Goal: Obtain resource: Download file/media

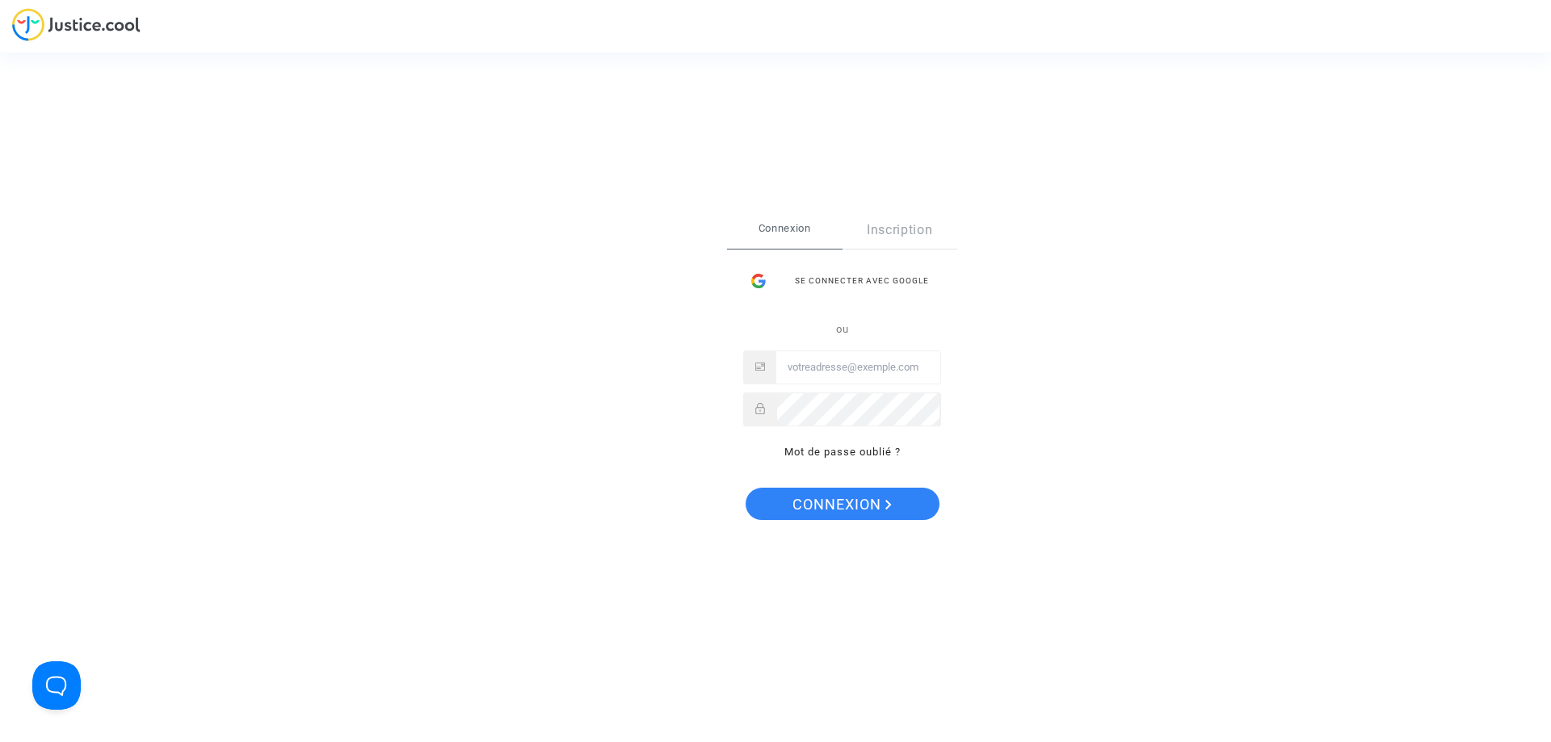
click at [938, 378] on input "Email" at bounding box center [858, 367] width 164 height 32
click at [909, 363] on input "Email" at bounding box center [858, 367] width 164 height 32
type input "famillejambu@free.fr"
click at [745, 488] on button "Connexion" at bounding box center [842, 504] width 194 height 32
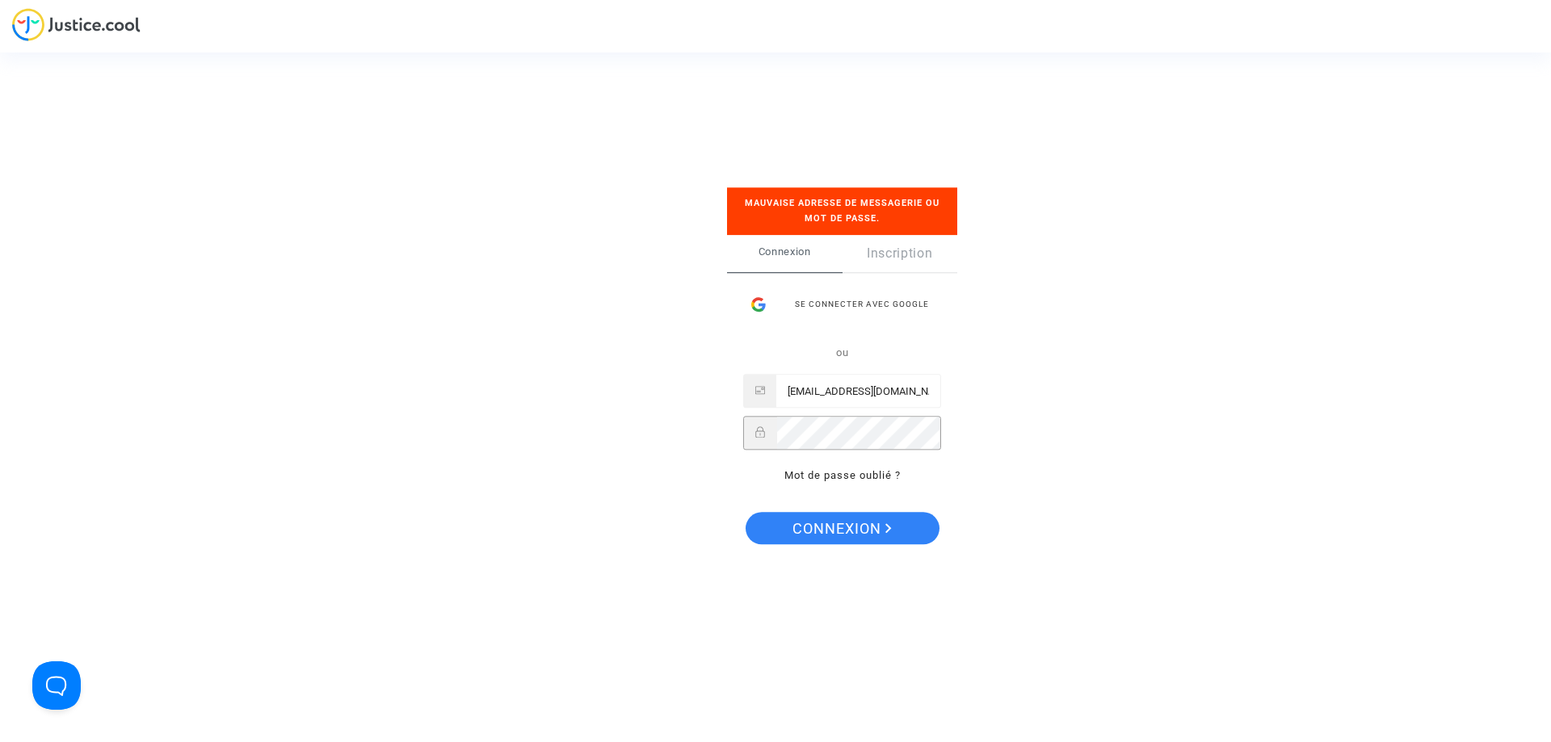
click at [745, 512] on button "Connexion" at bounding box center [842, 528] width 194 height 32
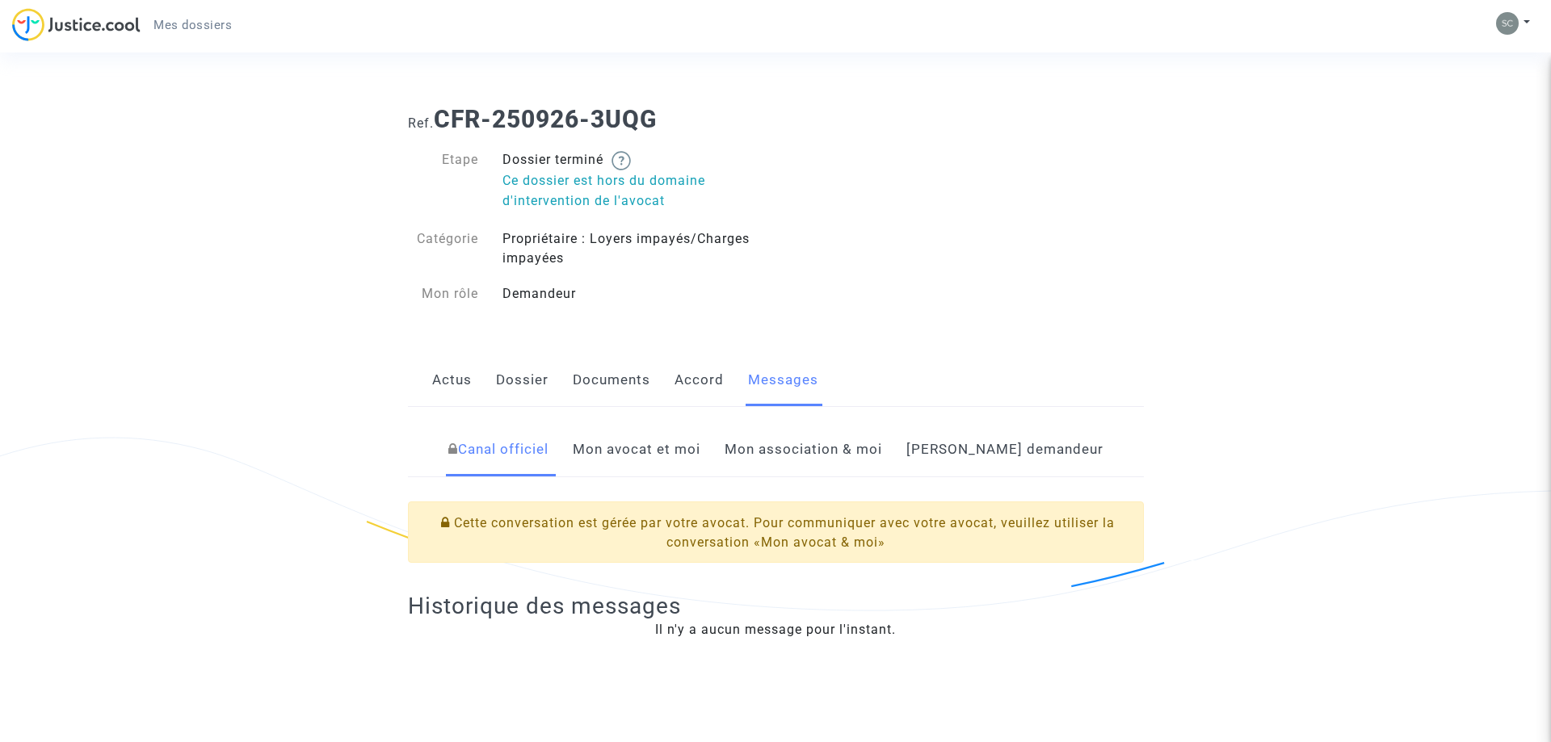
click at [517, 378] on link "Dossier" at bounding box center [522, 380] width 52 height 53
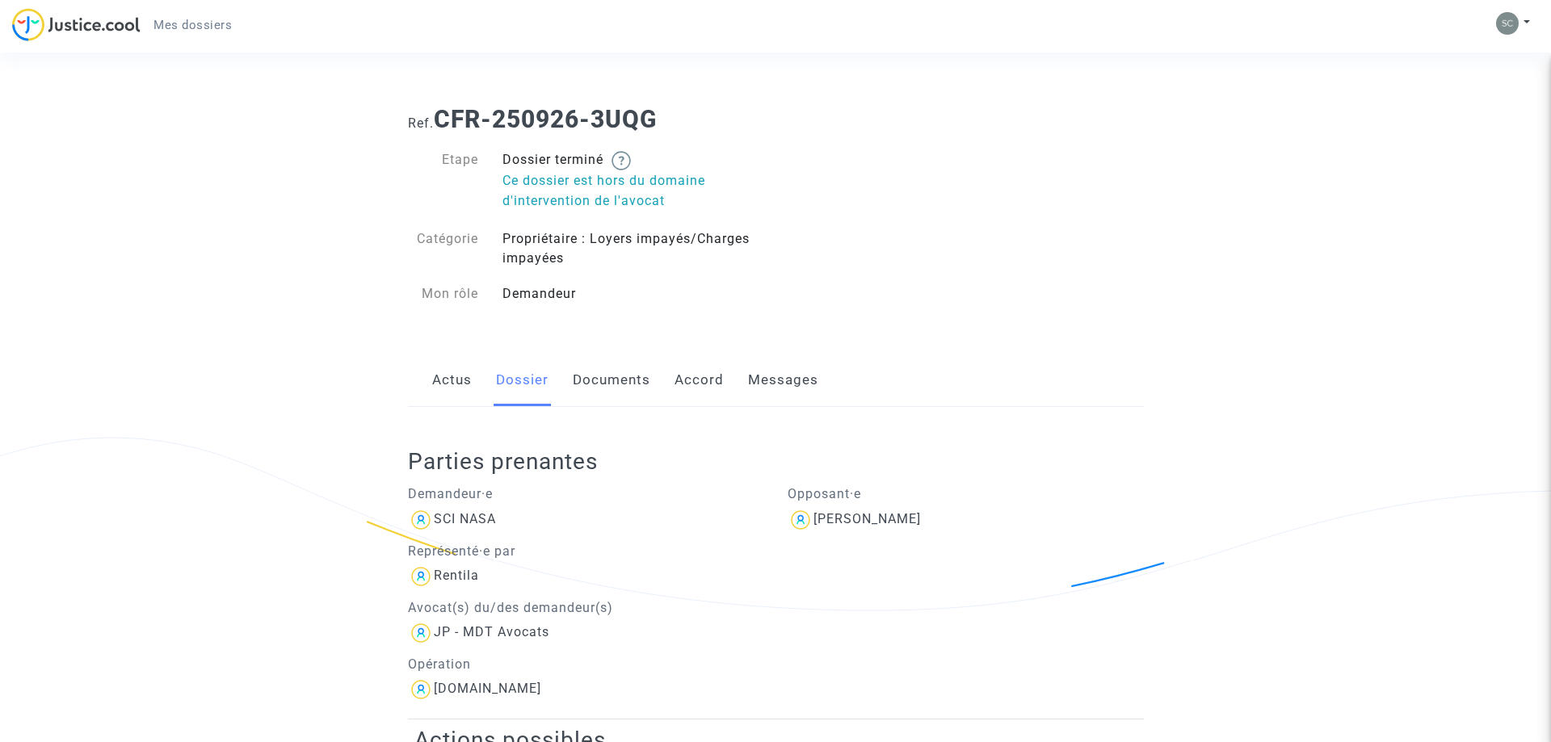
click at [179, 27] on span "Mes dossiers" at bounding box center [192, 25] width 78 height 15
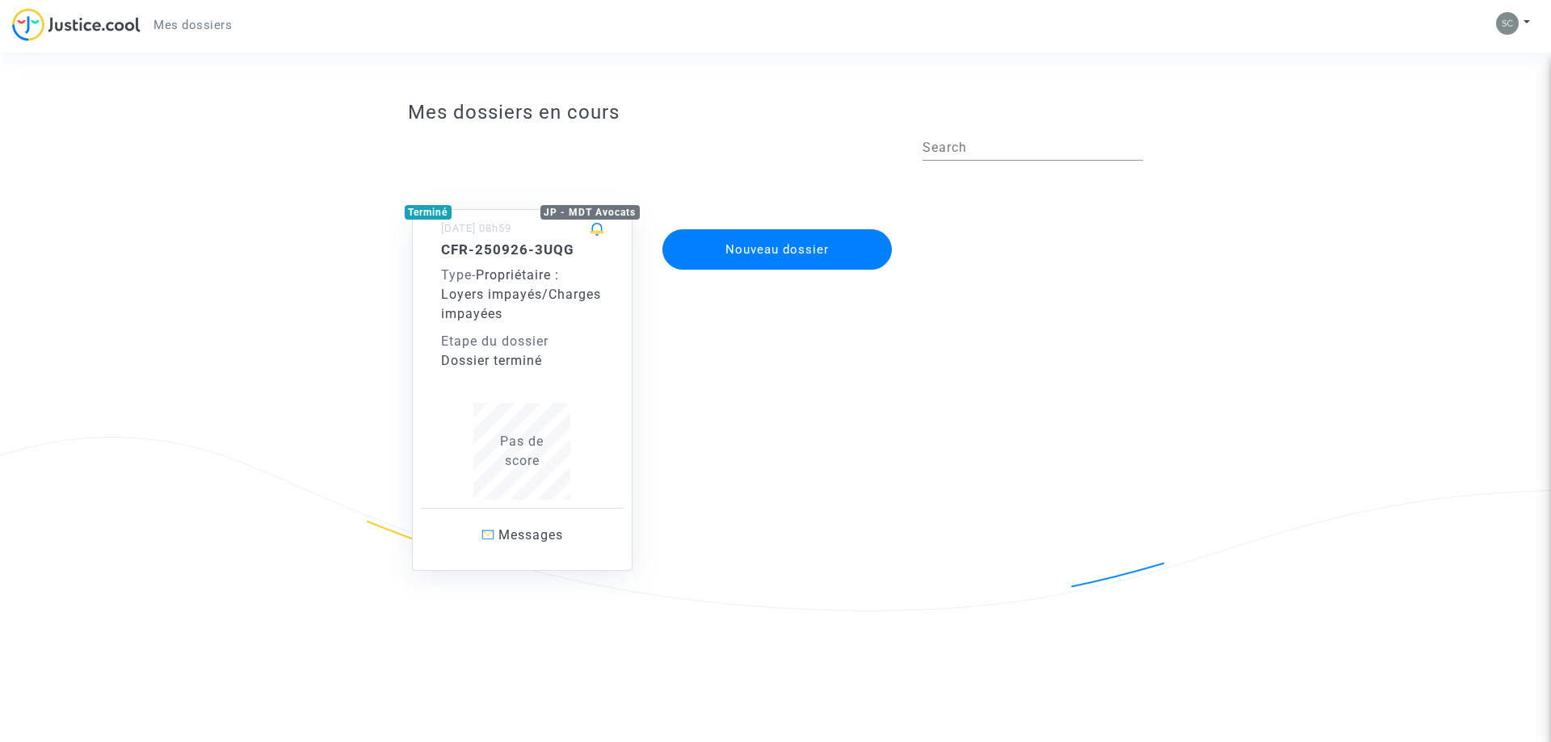
click at [522, 292] on span "Propriétaire : Loyers impayés/Charges impayées" at bounding box center [521, 294] width 160 height 54
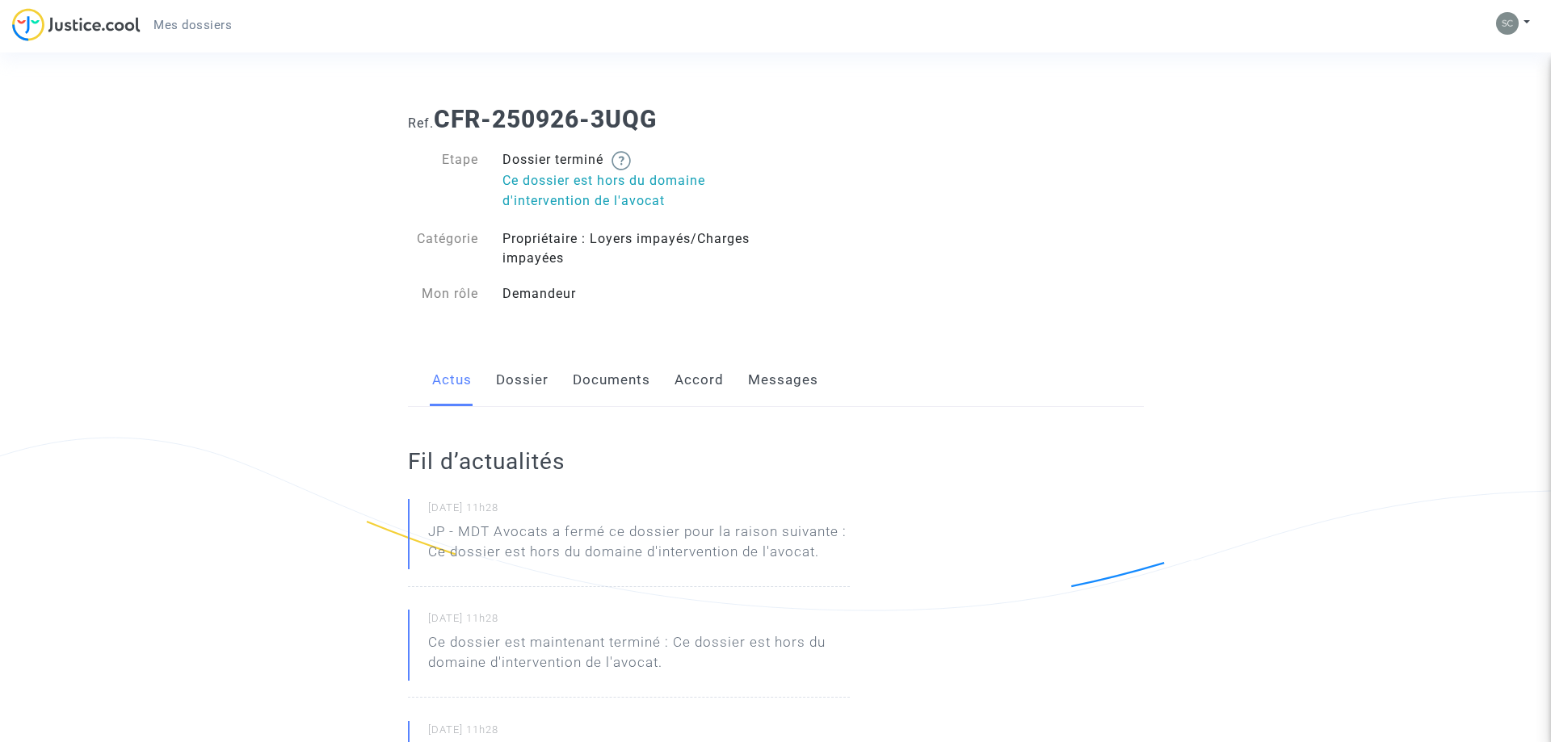
click at [187, 22] on span "Mes dossiers" at bounding box center [192, 25] width 78 height 15
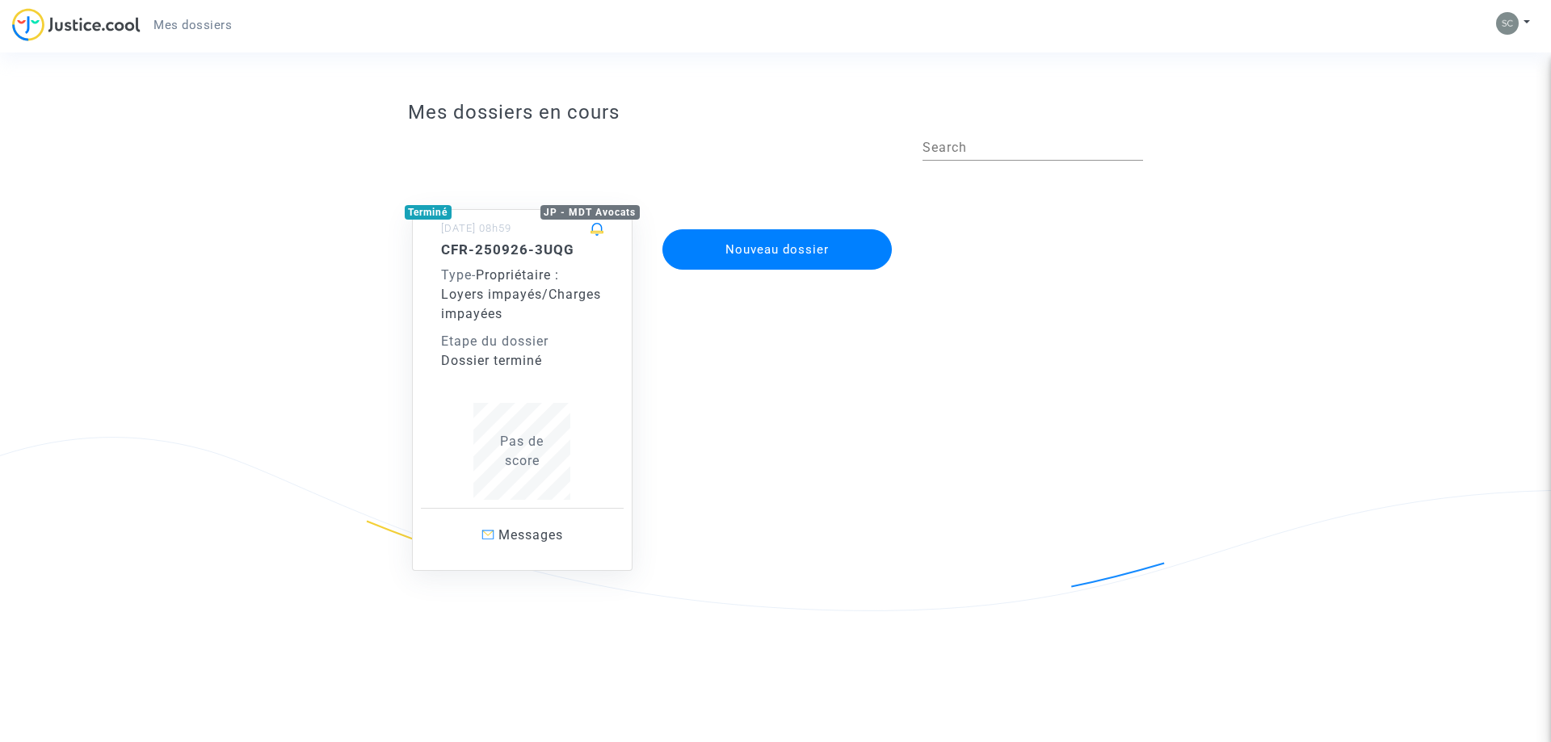
click at [786, 248] on button "Nouveau dossier" at bounding box center [776, 249] width 229 height 40
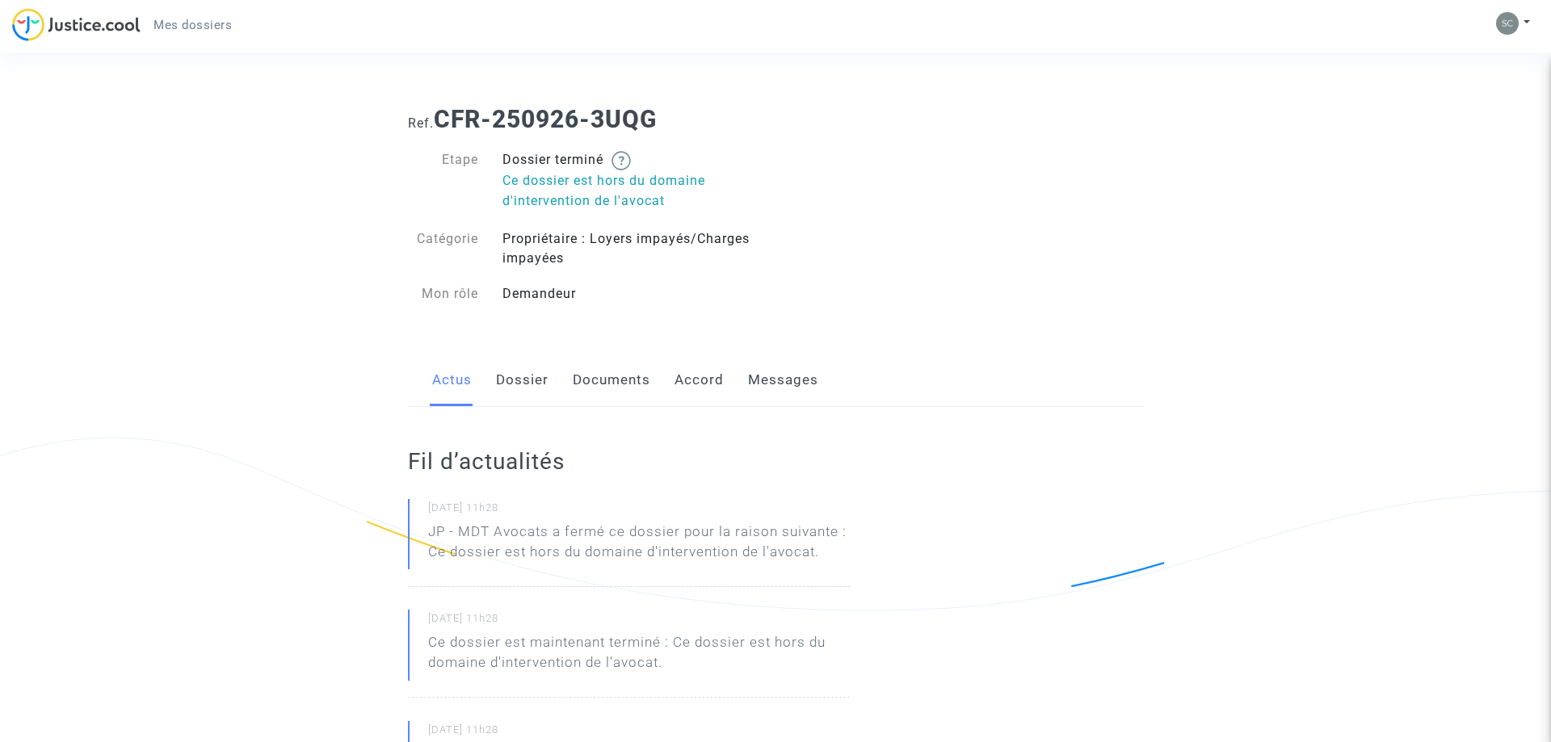
click at [540, 375] on link "Dossier" at bounding box center [522, 380] width 52 height 53
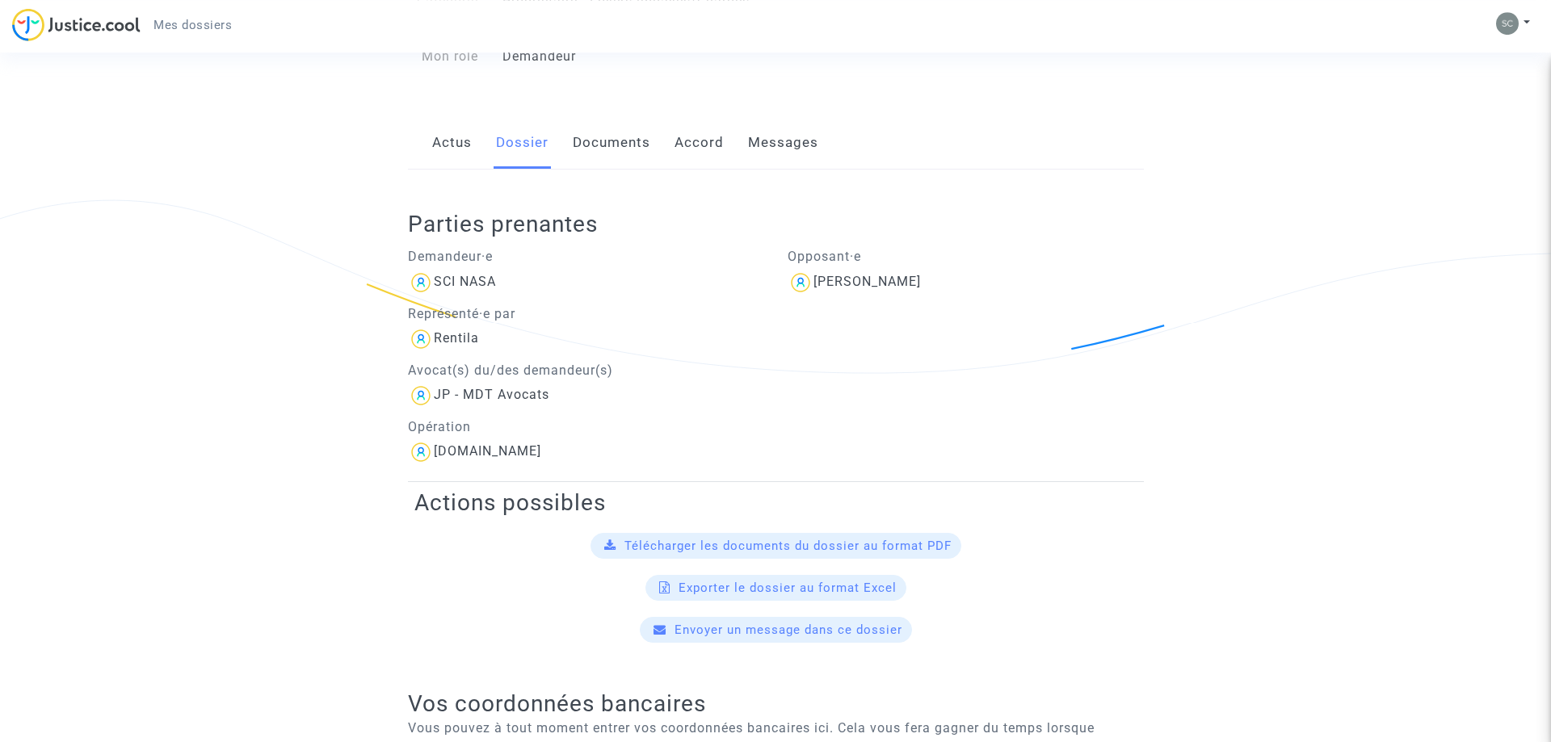
scroll to position [247, 0]
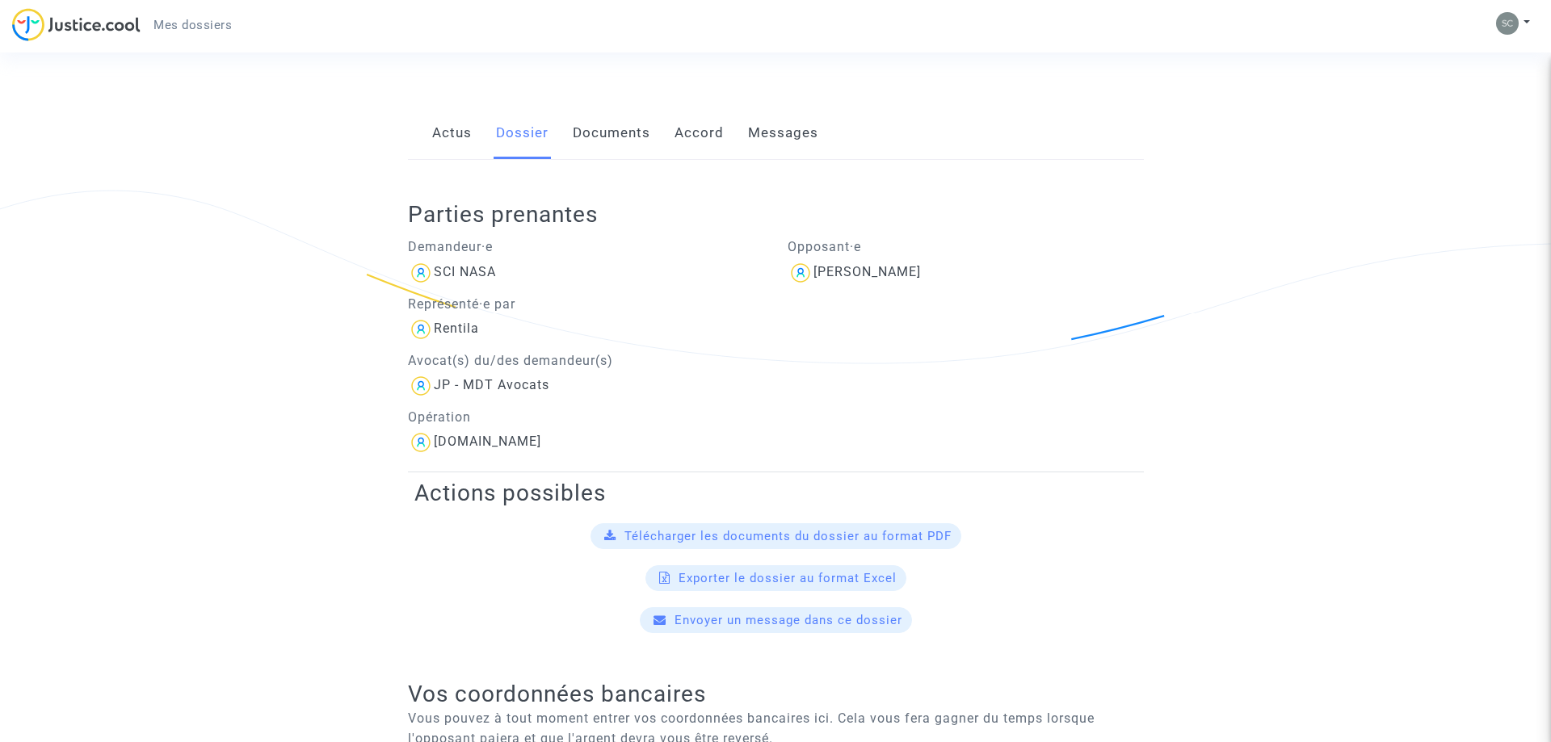
click at [888, 532] on span "Télécharger les documents du dossier au format PDF" at bounding box center [787, 536] width 327 height 15
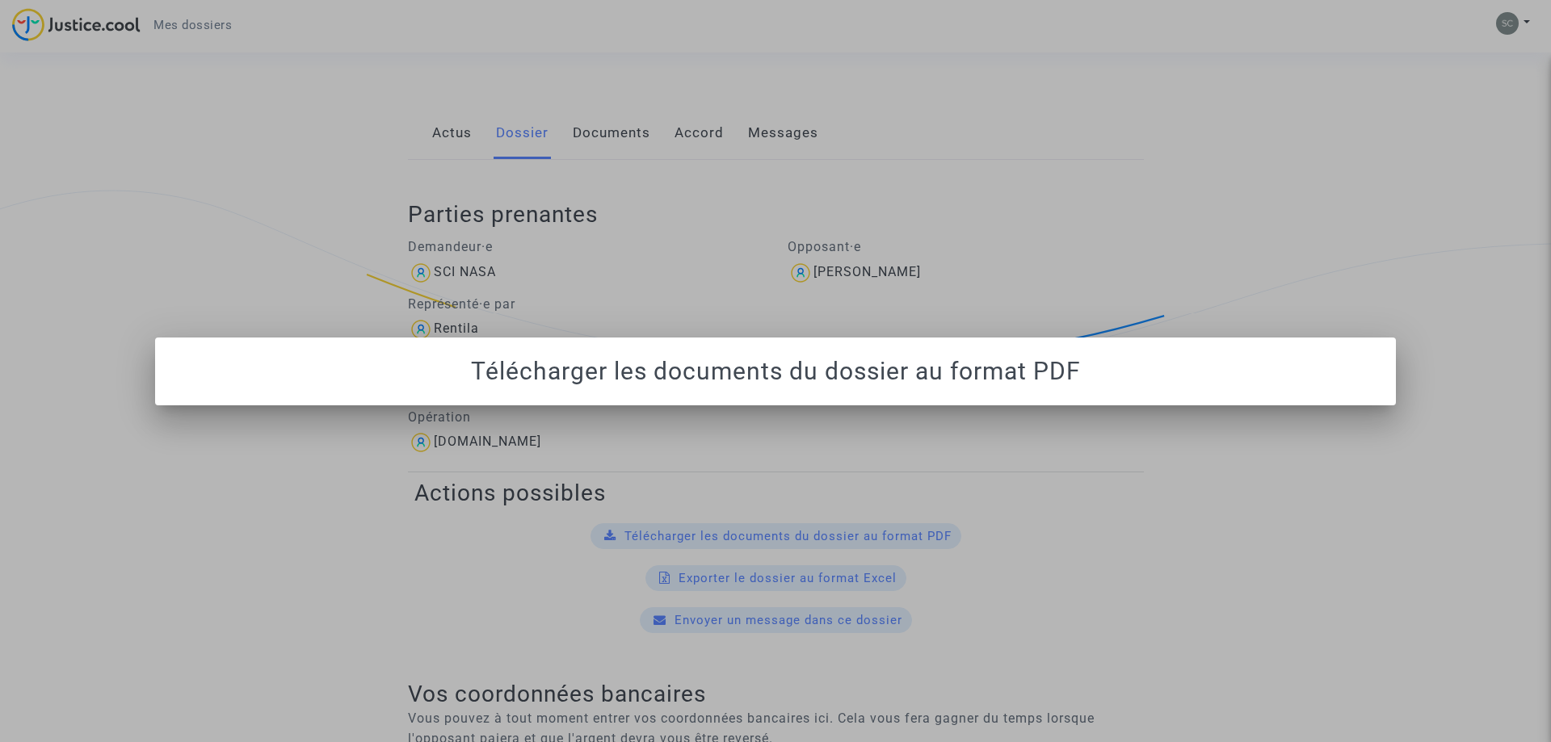
scroll to position [0, 0]
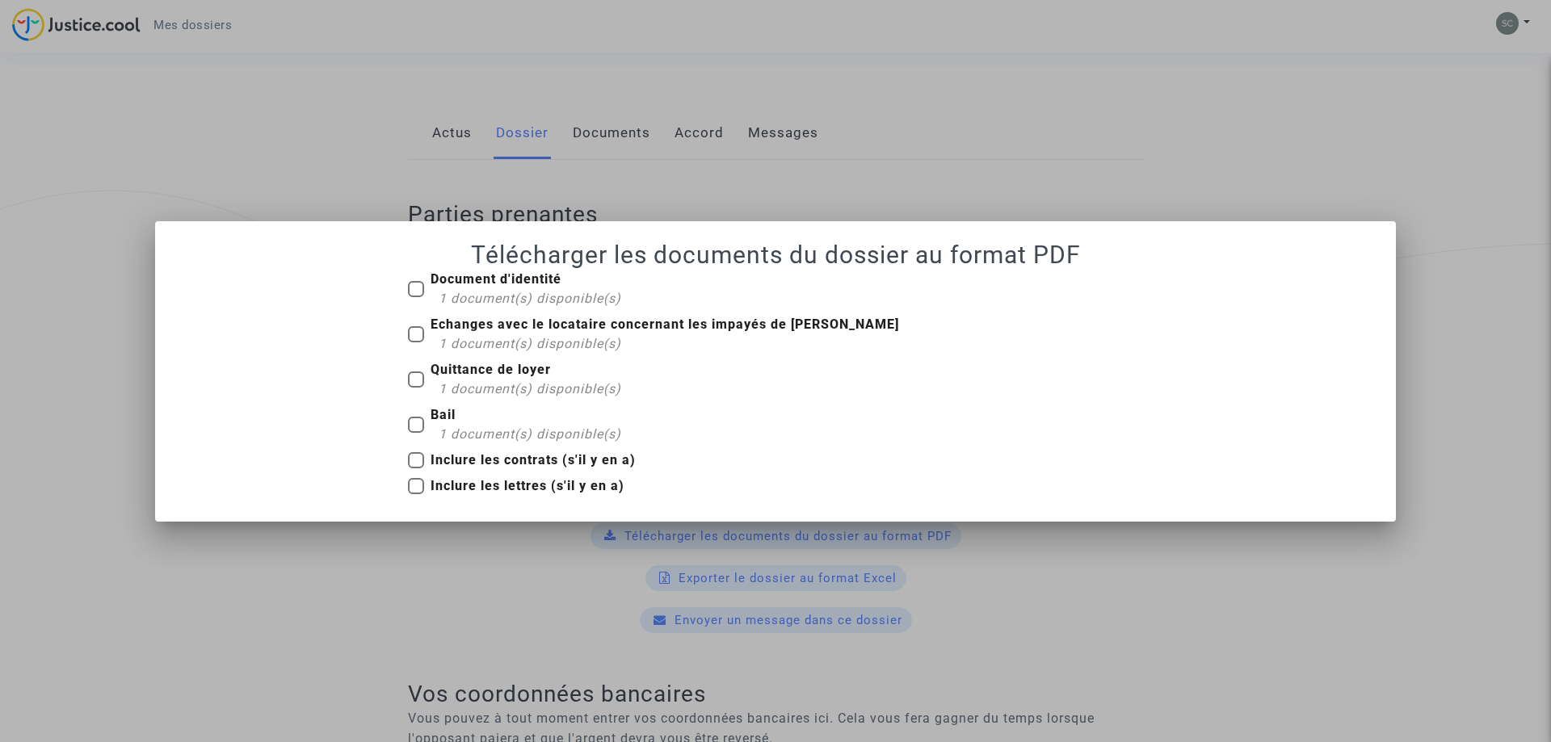
click at [421, 295] on span at bounding box center [416, 289] width 16 height 16
click at [416, 297] on input "Document d'identité 1 document(s) disponible(s)" at bounding box center [415, 297] width 1 height 1
checkbox input "true"
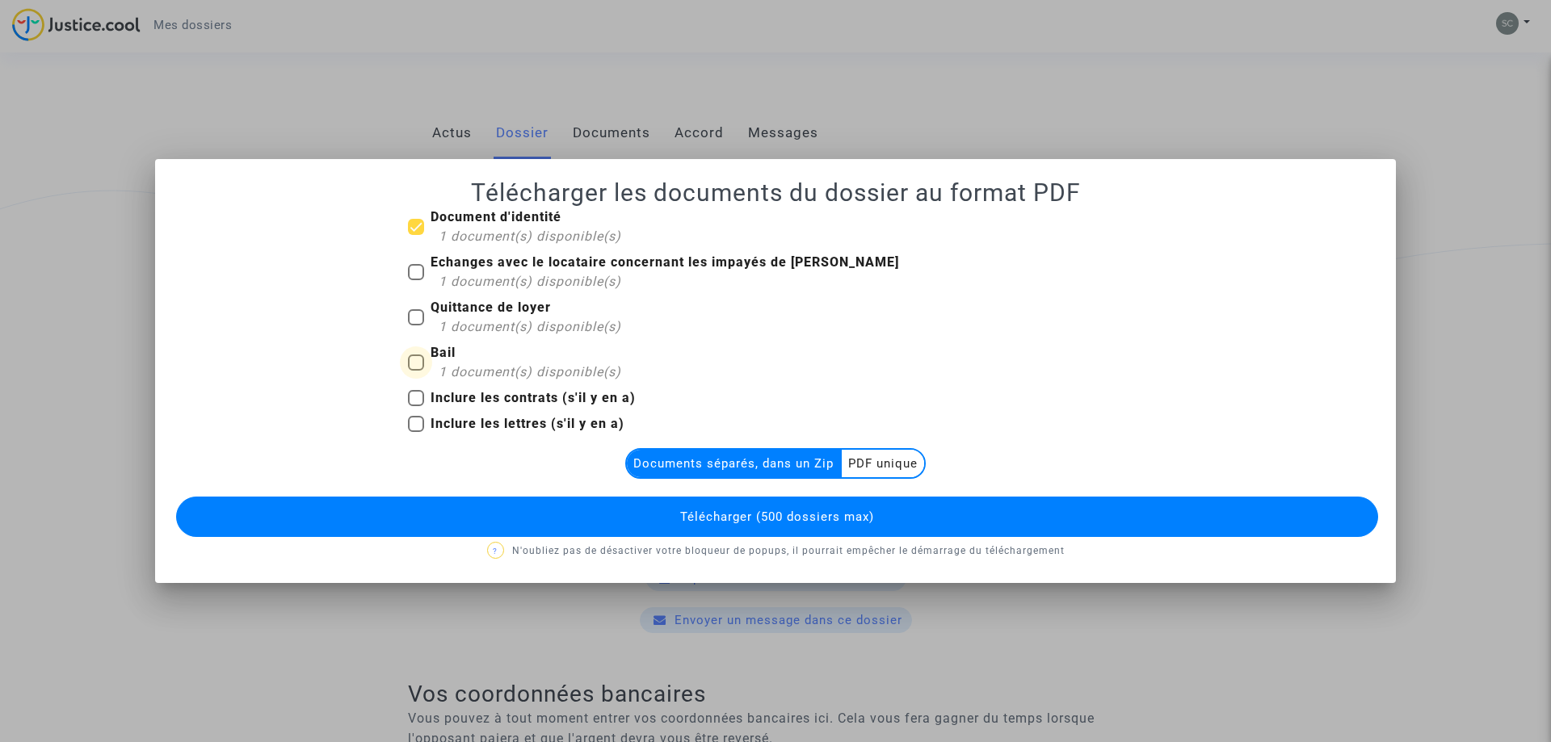
drag, startPoint x: 411, startPoint y: 355, endPoint x: 418, endPoint y: 332, distance: 23.8
click at [412, 355] on label "Bail 1 document(s) disponible(s)" at bounding box center [514, 362] width 213 height 39
click at [415, 371] on input "Bail 1 document(s) disponible(s)" at bounding box center [415, 371] width 1 height 1
checkbox input "true"
click at [415, 277] on span at bounding box center [416, 272] width 16 height 16
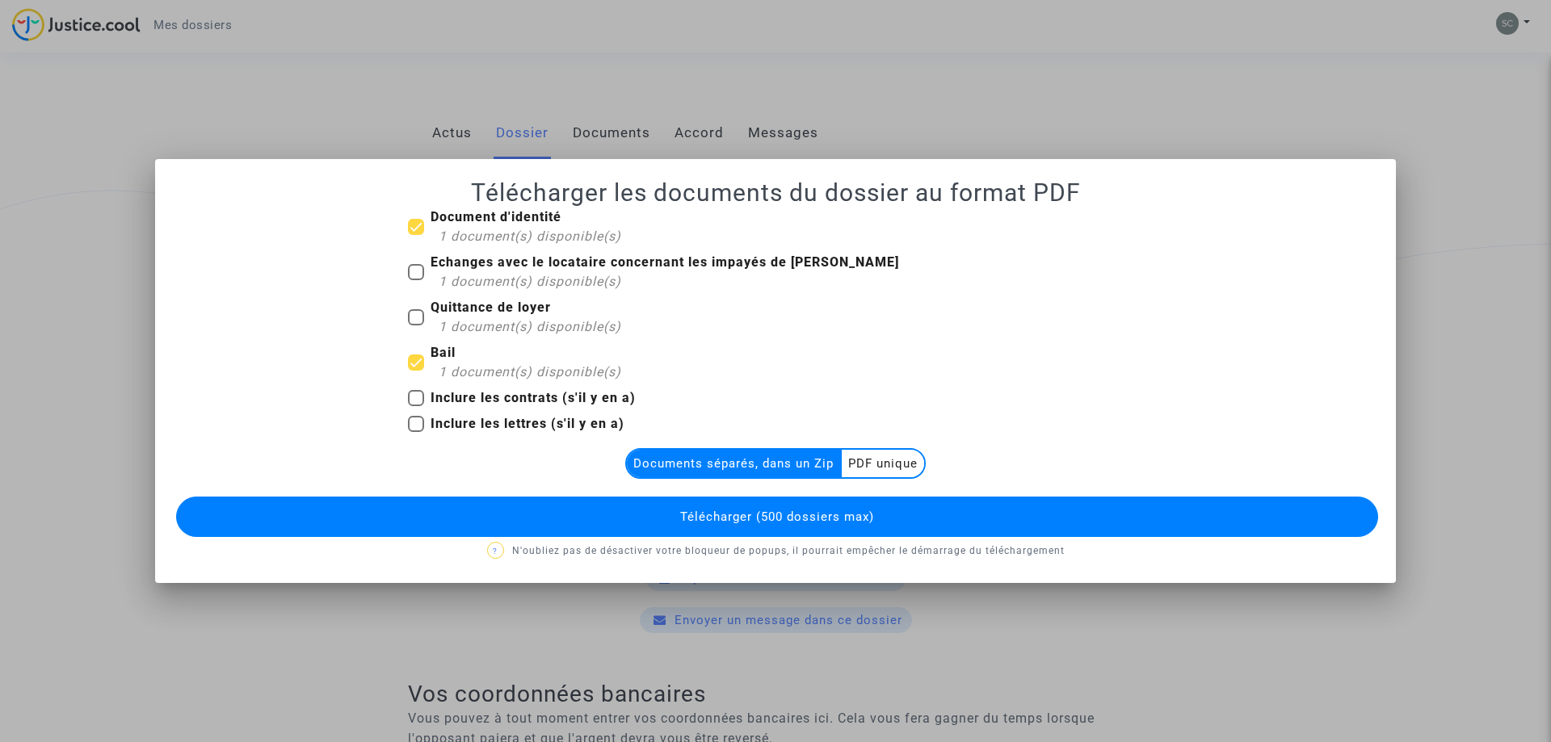
click at [415, 280] on input "Echanges avec le locataire concernant les impayés de loyer 1 document(s) dispon…" at bounding box center [415, 280] width 1 height 1
checkbox input "true"
click at [412, 313] on span at bounding box center [416, 317] width 16 height 16
click at [415, 325] on input "Quittance de loyer 1 document(s) disponible(s)" at bounding box center [415, 325] width 1 height 1
checkbox input "true"
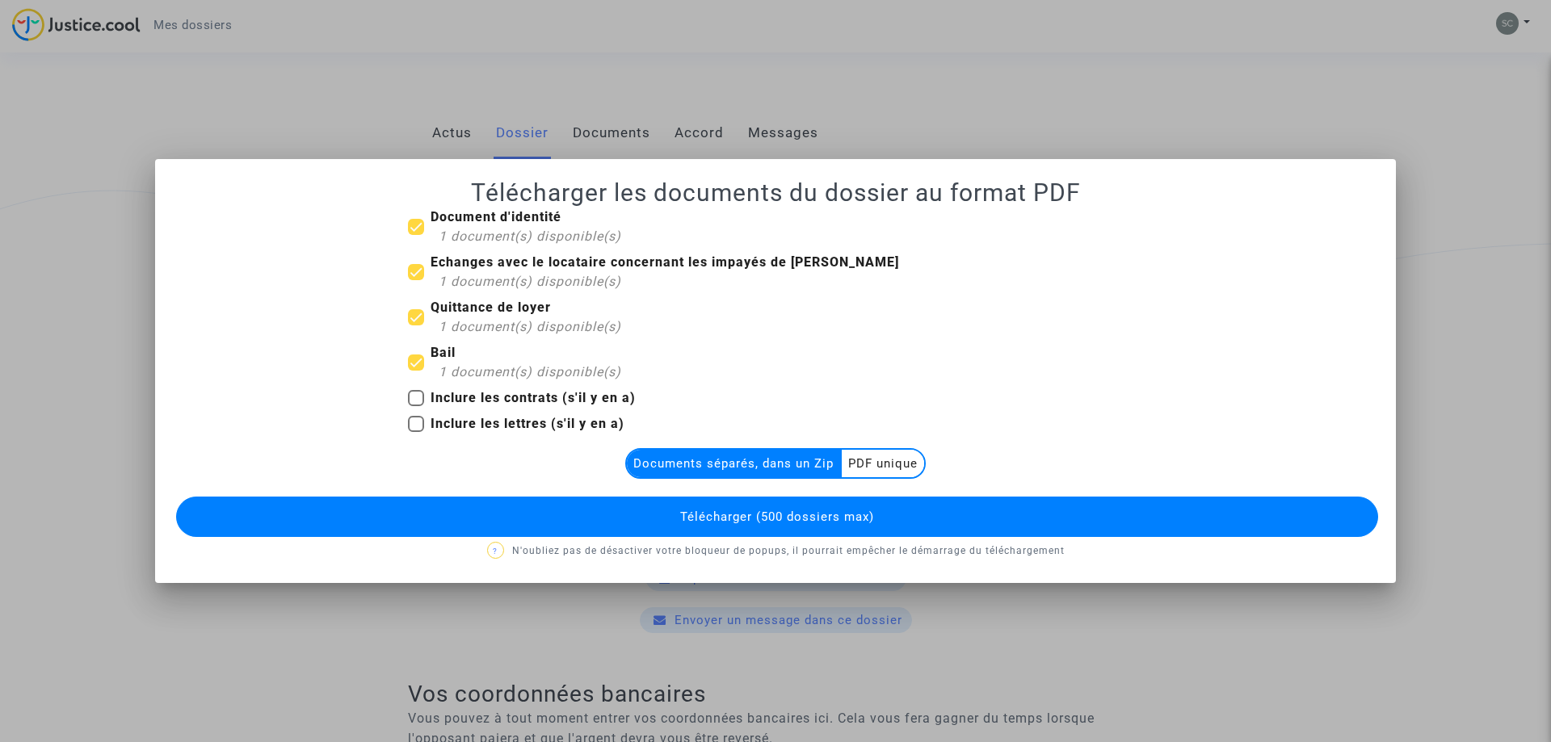
click at [418, 387] on mat-checkbox "Bail 1 document(s) disponible(s)" at bounding box center [514, 365] width 213 height 45
click at [410, 420] on span at bounding box center [416, 424] width 16 height 16
click at [415, 432] on input "Inclure les lettres (s'il y en a)" at bounding box center [415, 432] width 1 height 1
checkbox input "true"
click at [414, 396] on span at bounding box center [416, 398] width 16 height 16
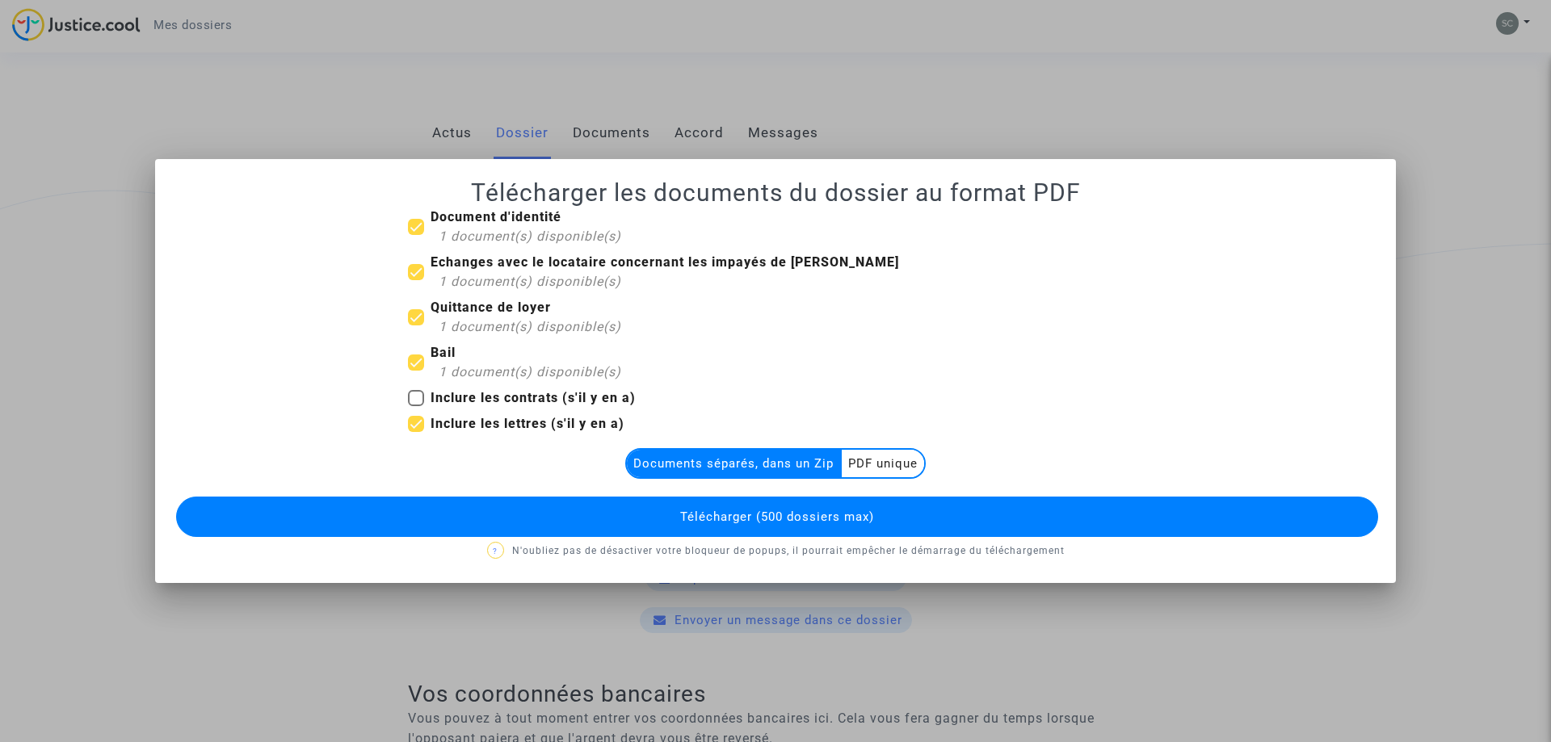
click at [803, 526] on button "Télécharger (500 dossiers max)" at bounding box center [777, 517] width 1202 height 40
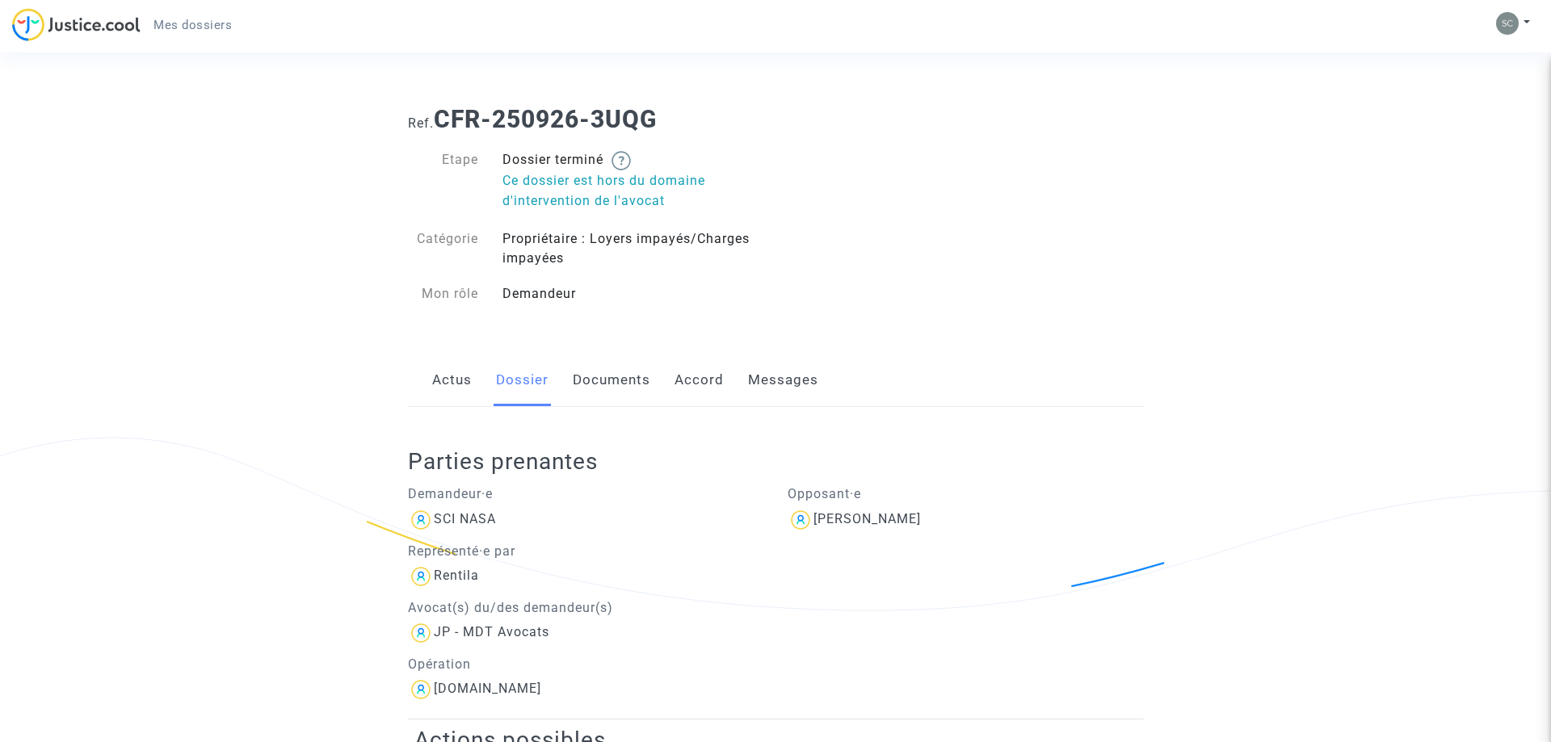
click at [189, 27] on span "Mes dossiers" at bounding box center [192, 25] width 78 height 15
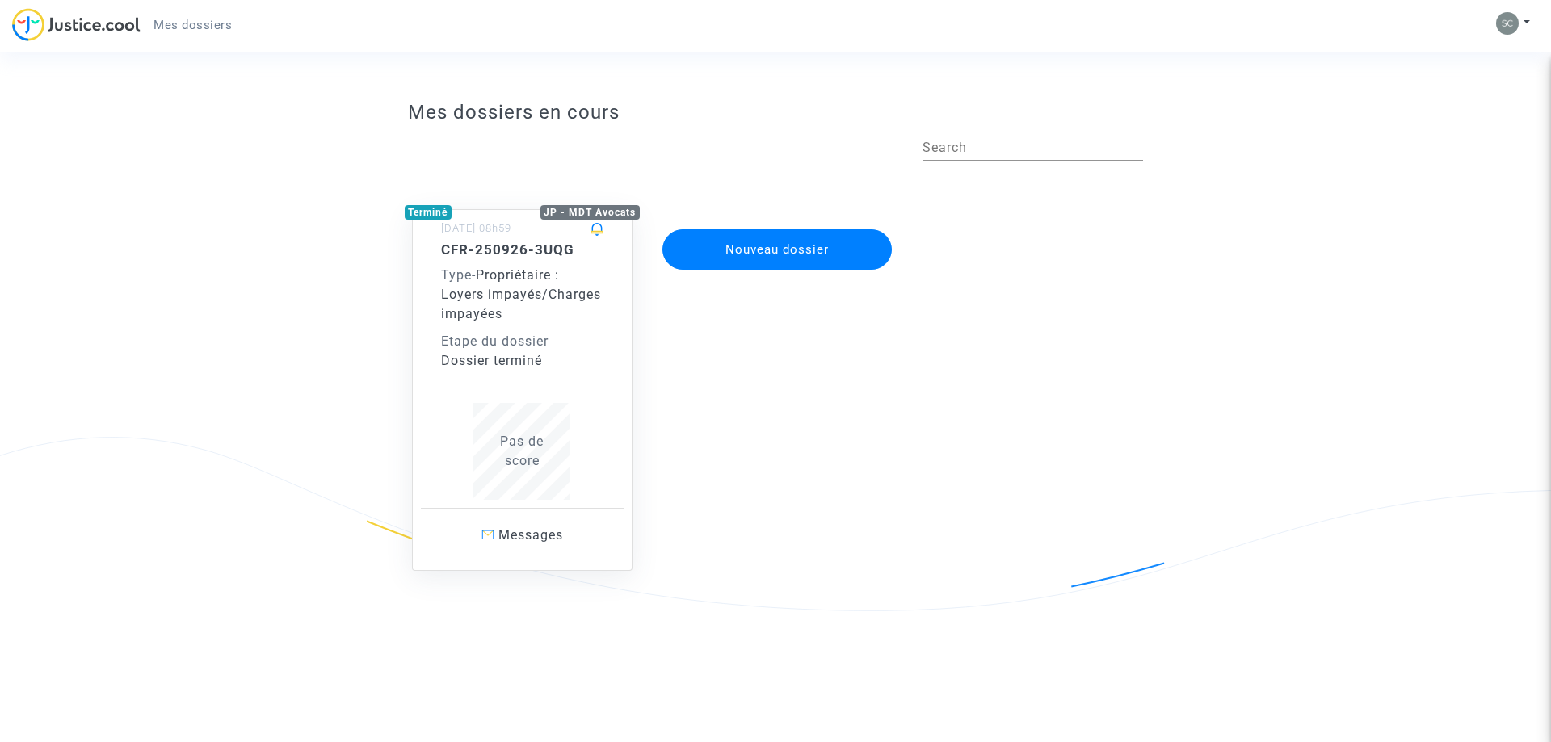
click at [531, 461] on span "Pas de score" at bounding box center [522, 451] width 44 height 35
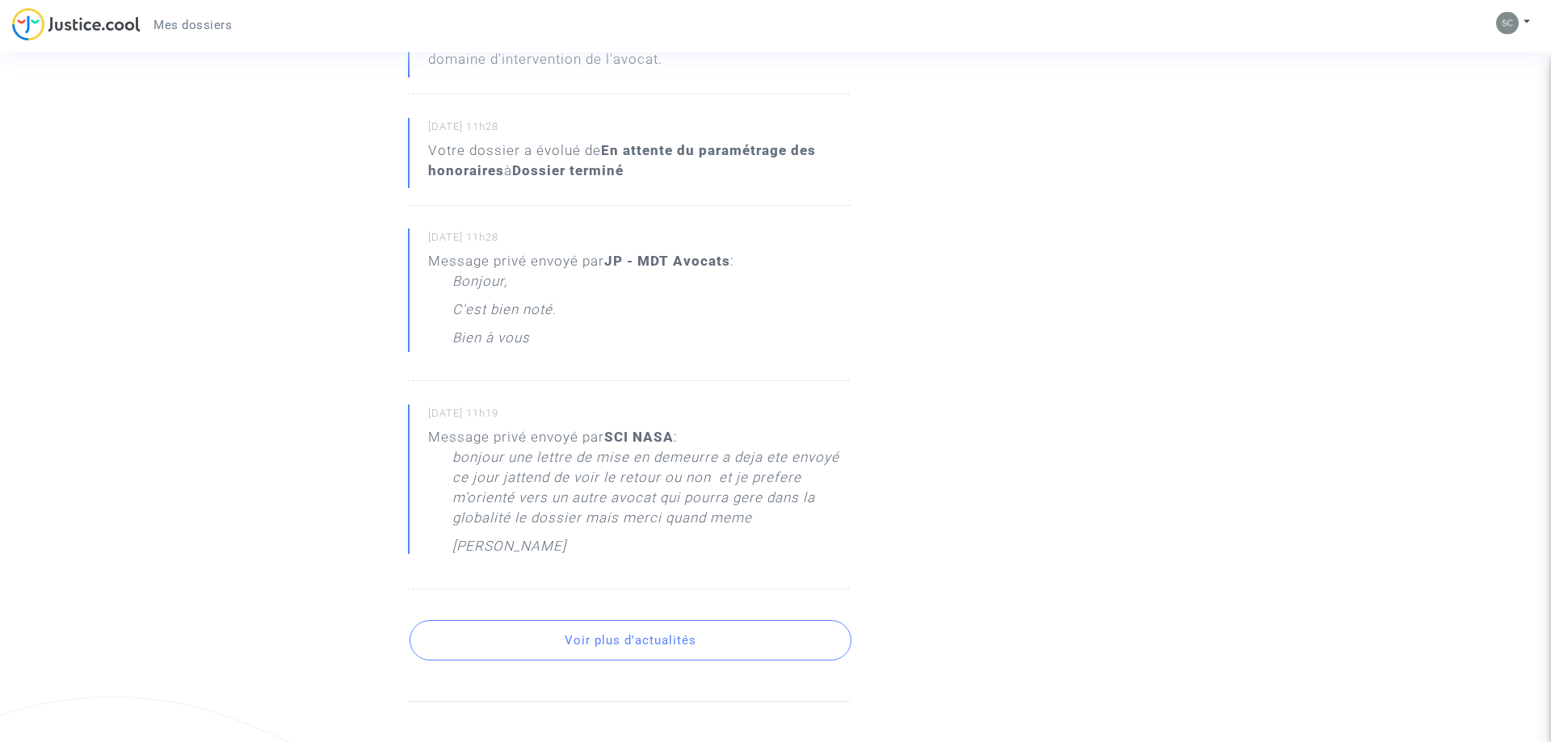
scroll to position [499, 0]
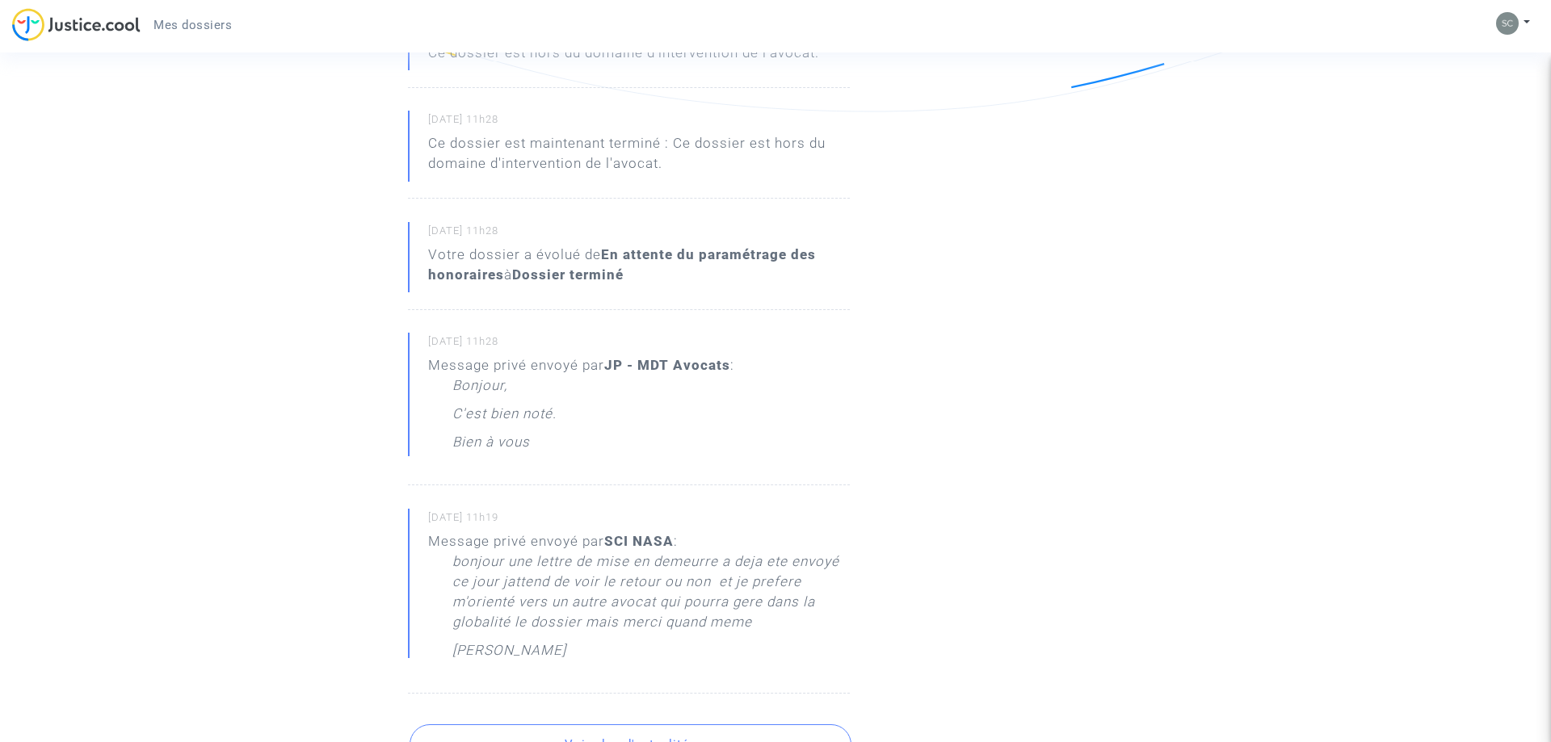
click at [120, 23] on img at bounding box center [76, 24] width 128 height 33
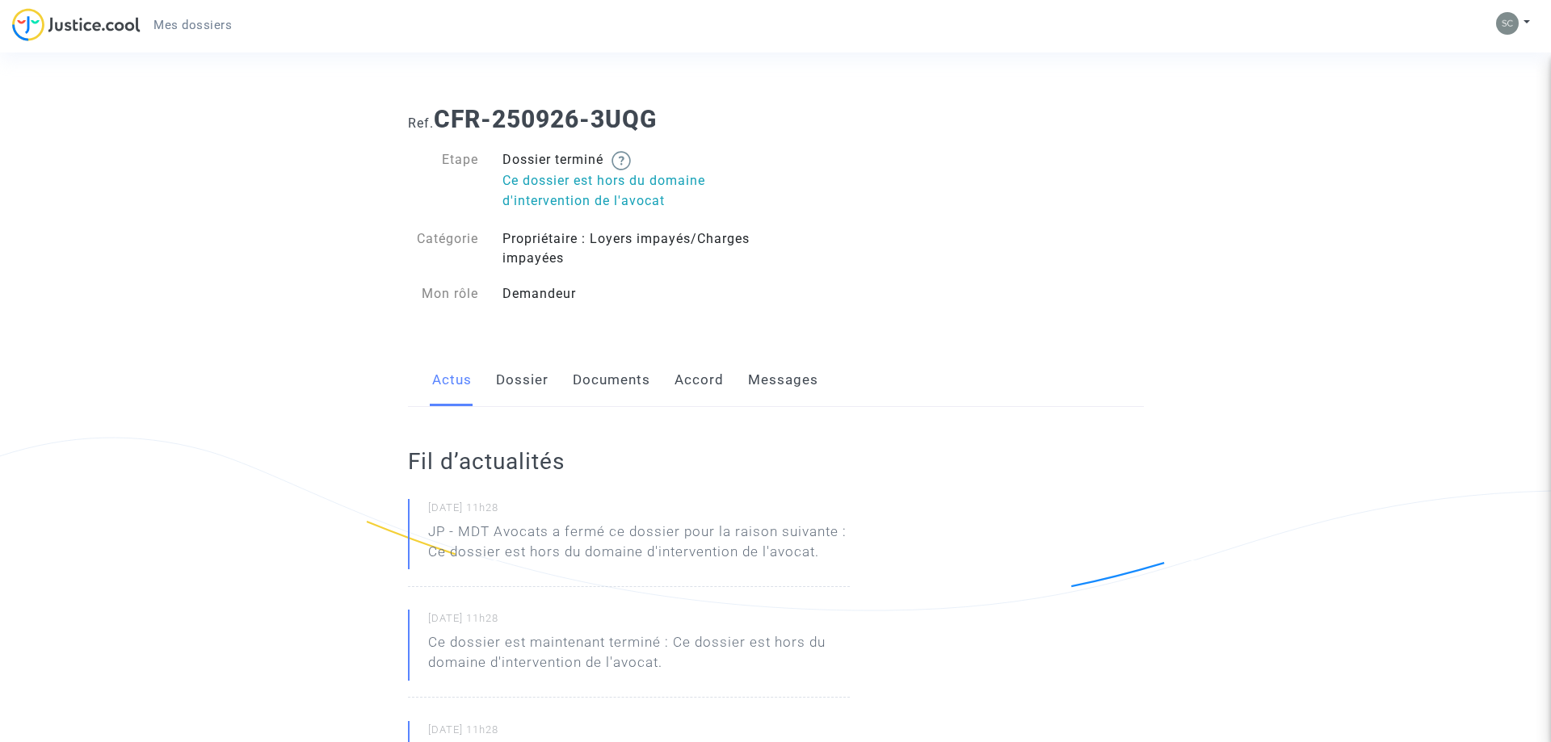
click at [95, 28] on img at bounding box center [76, 24] width 128 height 33
click at [218, 28] on span "Mes dossiers" at bounding box center [192, 25] width 78 height 15
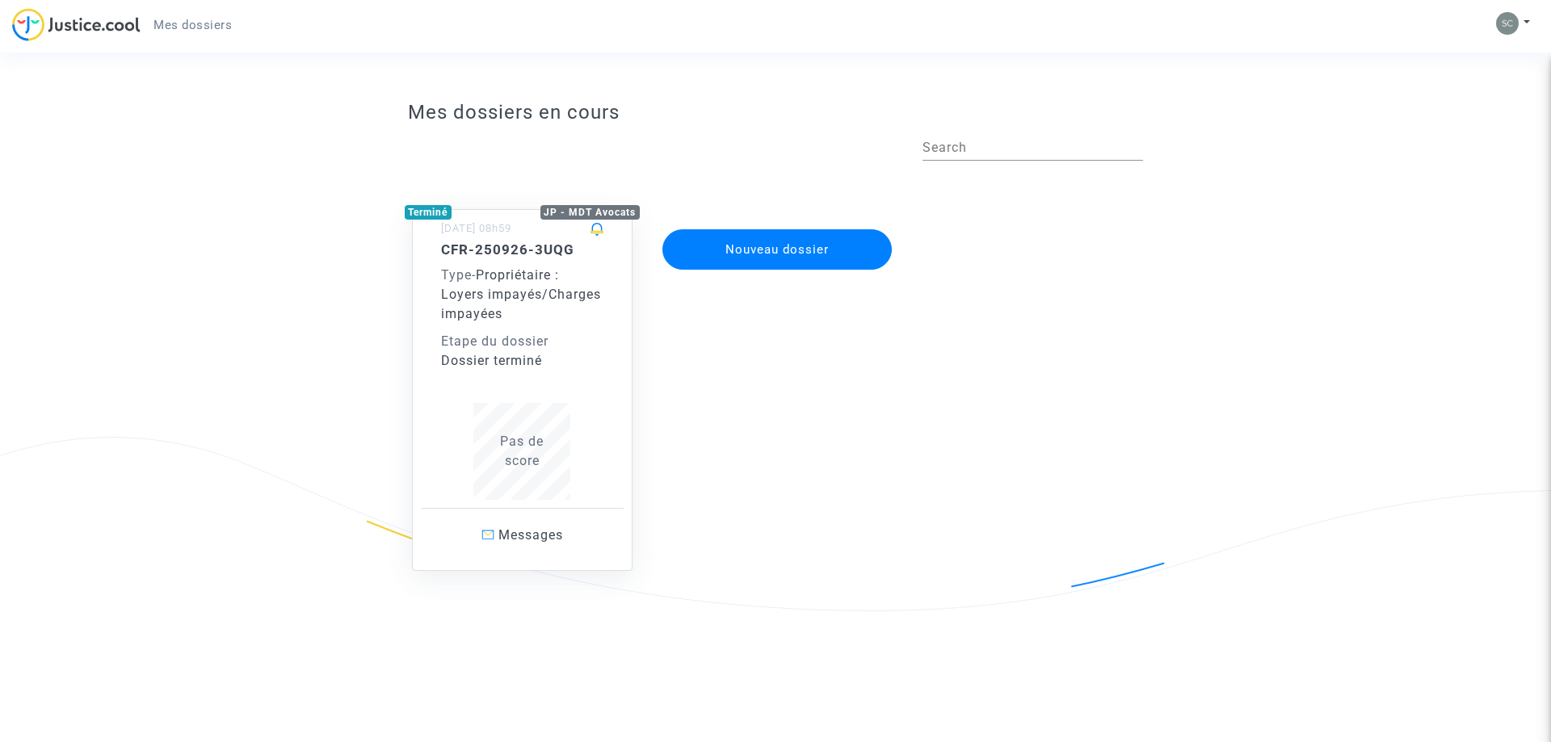
click at [115, 31] on img at bounding box center [76, 24] width 128 height 33
click at [554, 252] on h5 "CFR-250926-3UQG" at bounding box center [522, 249] width 163 height 16
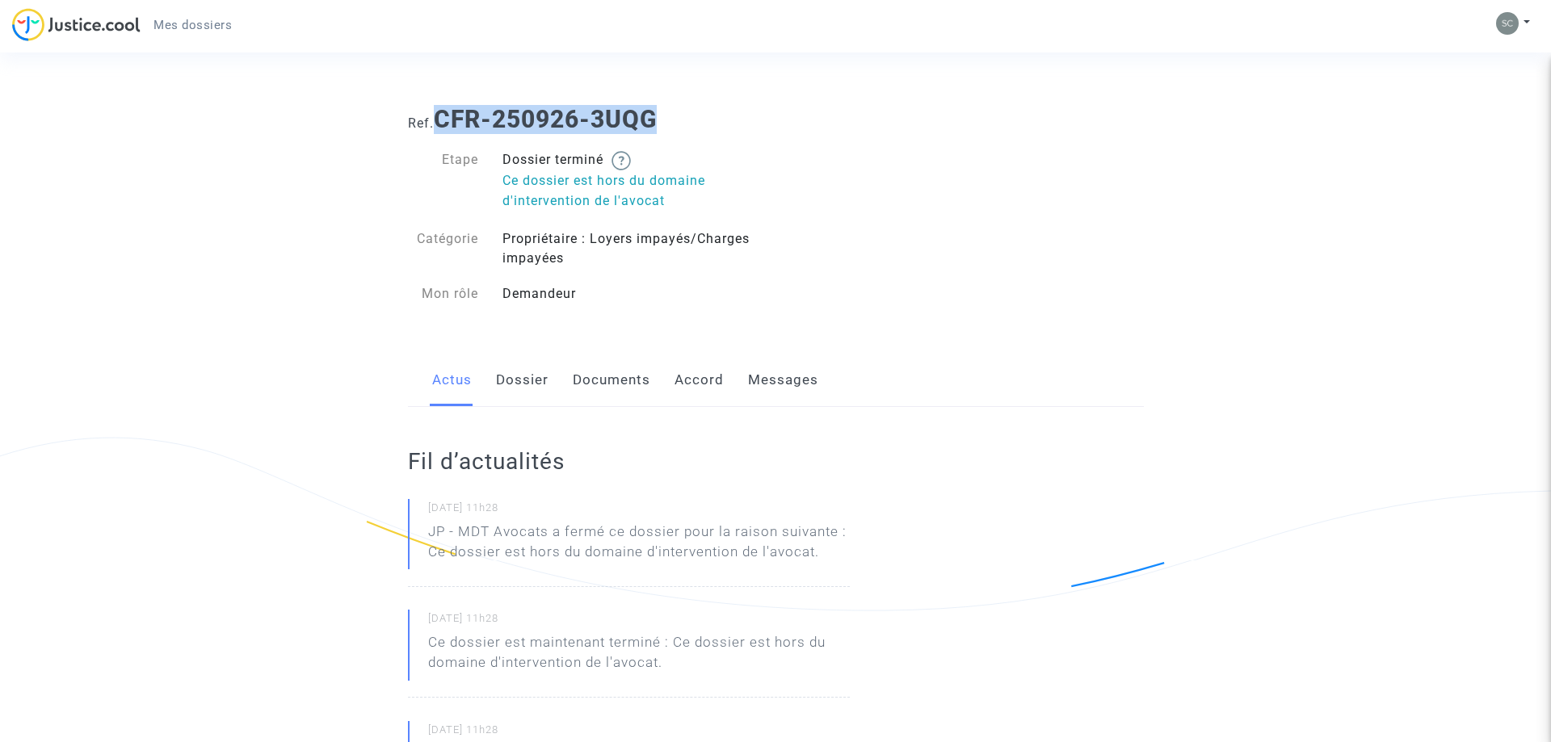
drag, startPoint x: 662, startPoint y: 120, endPoint x: 444, endPoint y: 113, distance: 218.2
click at [444, 113] on h1 "Ref. CFR-250926-3UQG" at bounding box center [776, 119] width 736 height 29
copy b "CFR-250926-3UQG"
